Goal: Check status: Check status

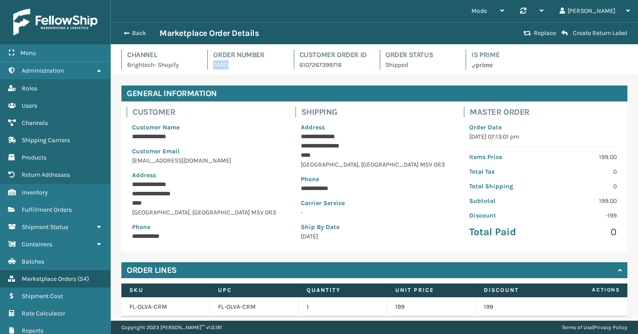
scroll to position [60, 0]
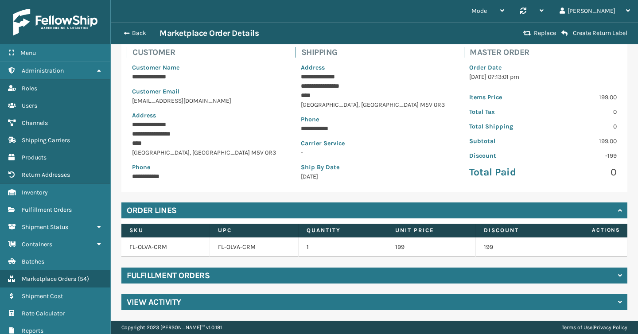
click at [196, 279] on h4 "Fulfillment Orders" at bounding box center [168, 275] width 83 height 11
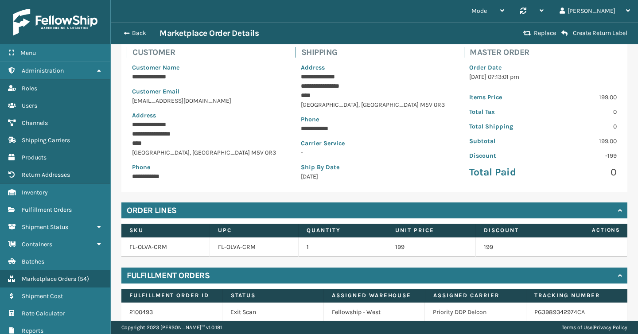
scroll to position [98, 0]
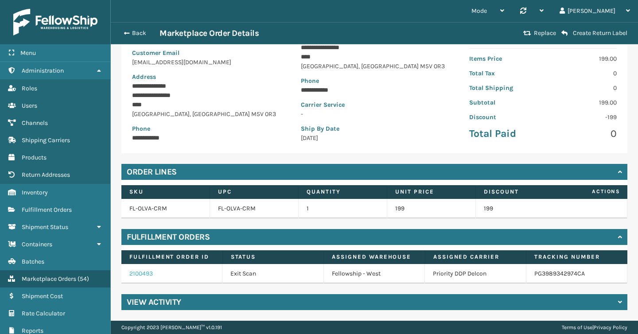
click at [142, 274] on link "2100493" at bounding box center [140, 274] width 23 height 8
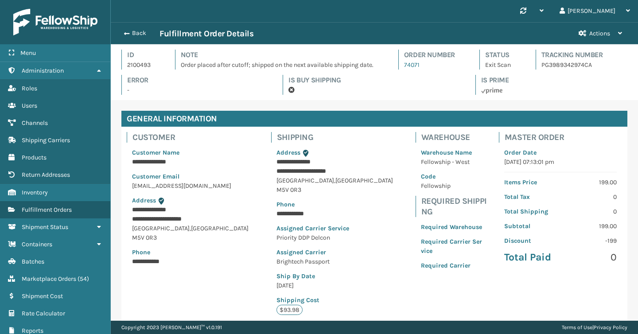
scroll to position [21, 528]
click at [622, 31] on icon at bounding box center [620, 33] width 4 height 6
click at [559, 47] on button "Never Shipped" at bounding box center [581, 54] width 97 height 18
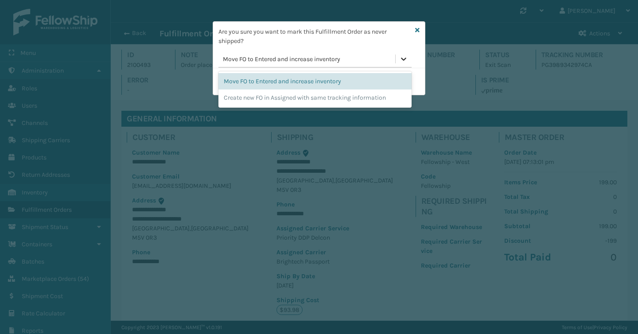
click at [401, 55] on icon at bounding box center [403, 59] width 9 height 9
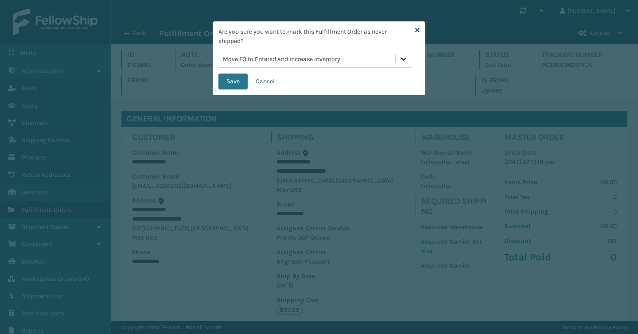
click at [399, 62] on icon at bounding box center [403, 59] width 9 height 9
click at [413, 44] on div "Are you sure you want to mark this Fulfillment Order as never shipped? 0 result…" at bounding box center [319, 45] width 212 height 47
click at [418, 30] on icon at bounding box center [417, 30] width 4 height 6
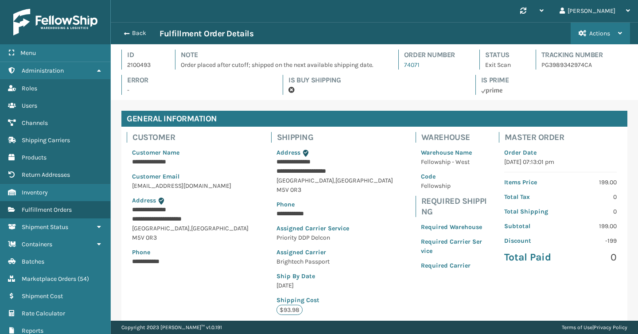
click at [596, 34] on span "Actions" at bounding box center [600, 34] width 21 height 8
click at [507, 101] on div "**********" at bounding box center [375, 315] width 528 height 430
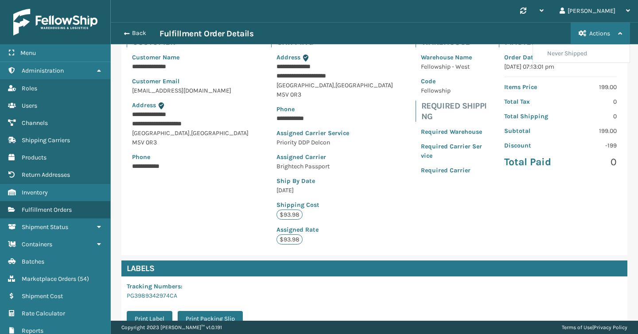
scroll to position [0, 0]
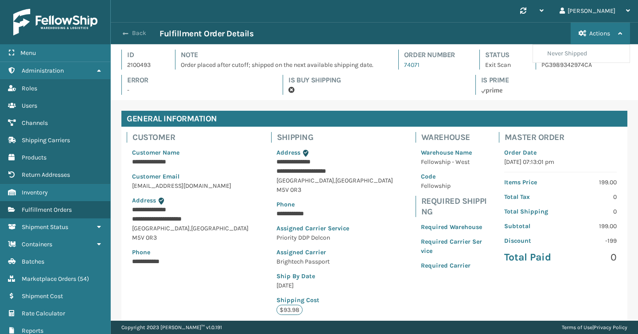
click at [144, 35] on button "Back" at bounding box center [139, 33] width 41 height 8
